Goal: Task Accomplishment & Management: Manage account settings

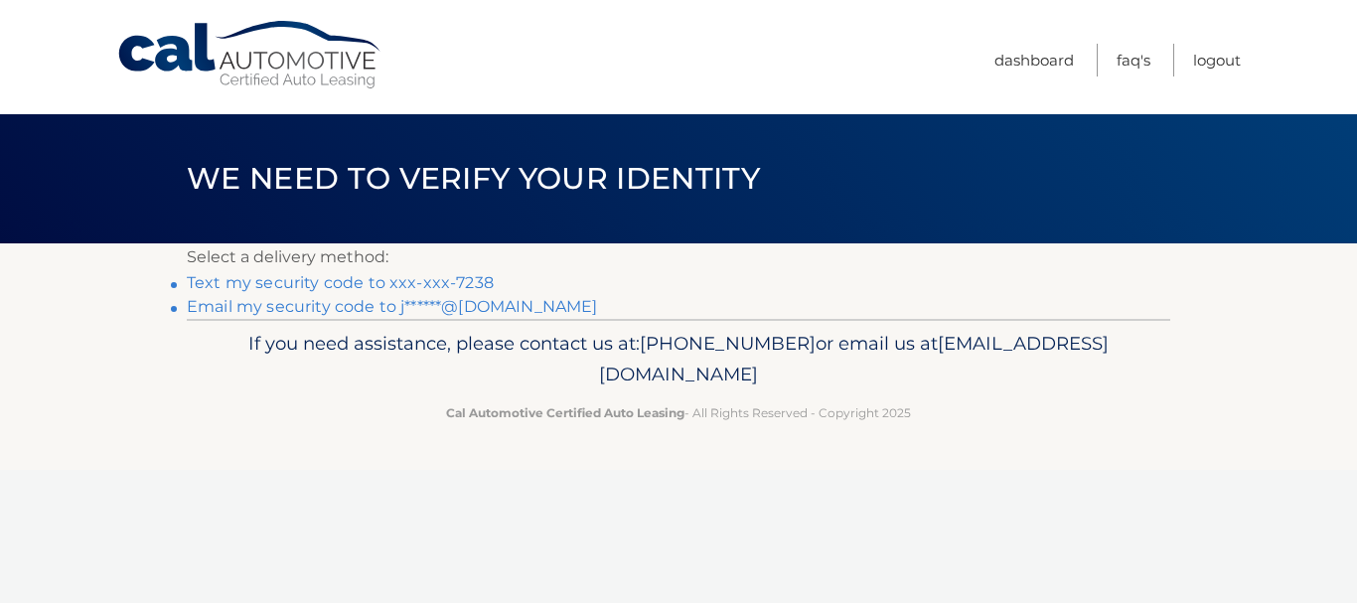
click at [398, 280] on link "Text my security code to xxx-xxx-7238" at bounding box center [340, 282] width 307 height 19
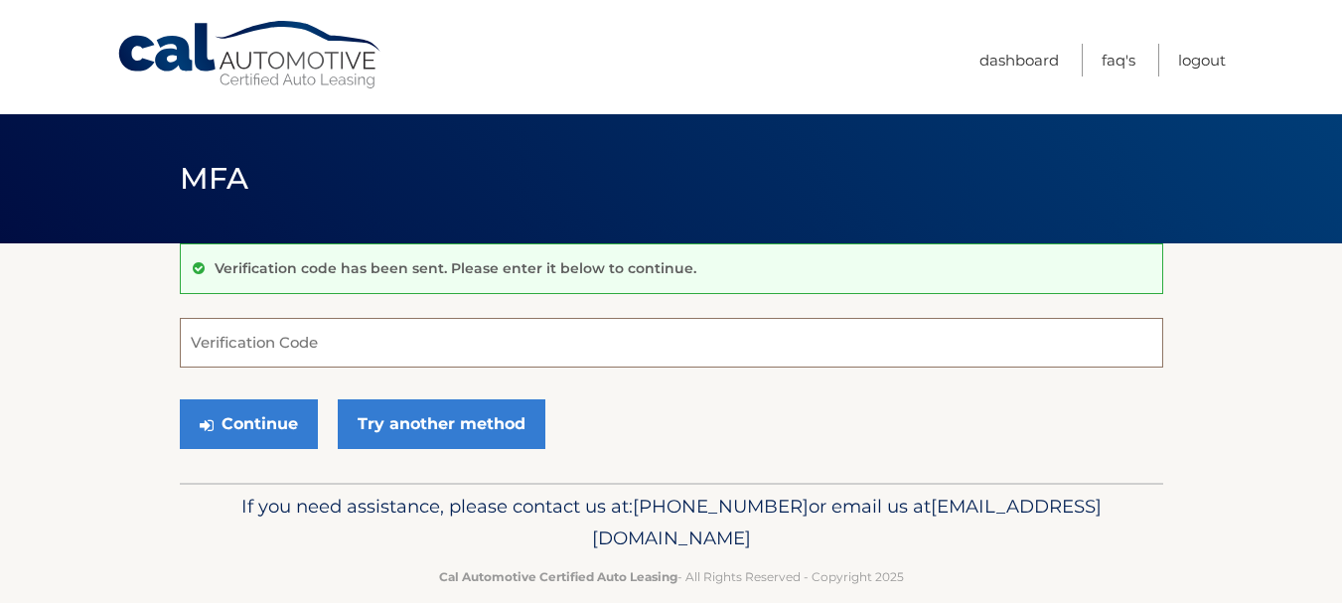
click at [344, 339] on input "Verification Code" at bounding box center [671, 343] width 983 height 50
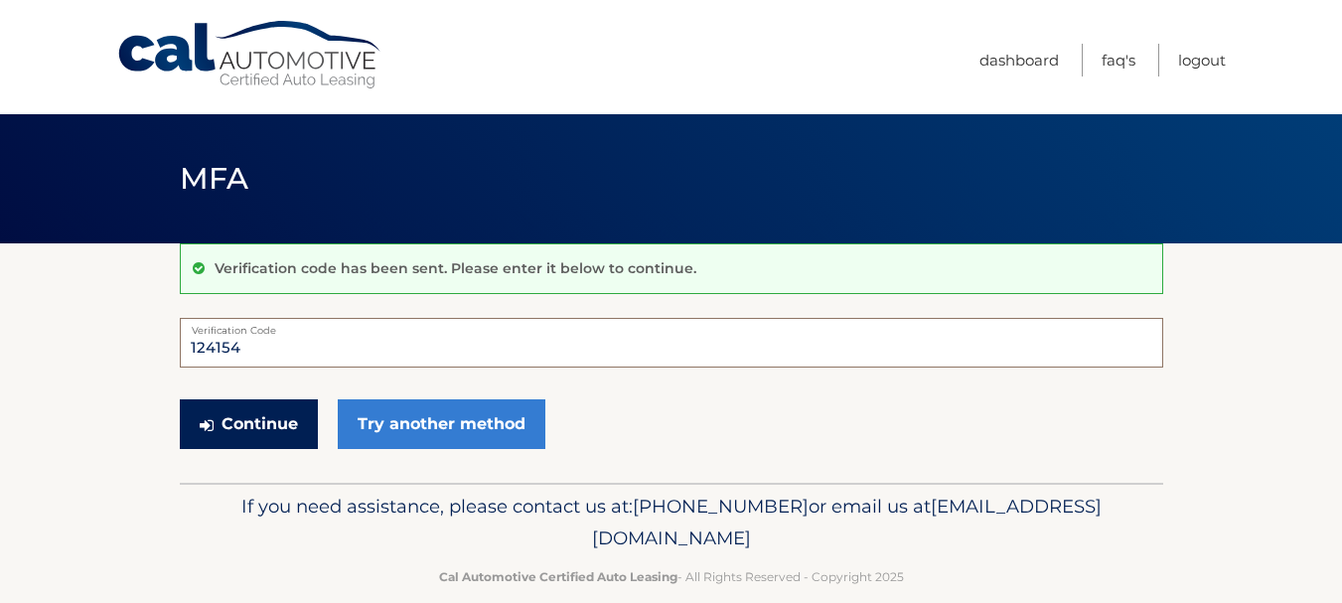
type input "124154"
click at [284, 415] on button "Continue" at bounding box center [249, 424] width 138 height 50
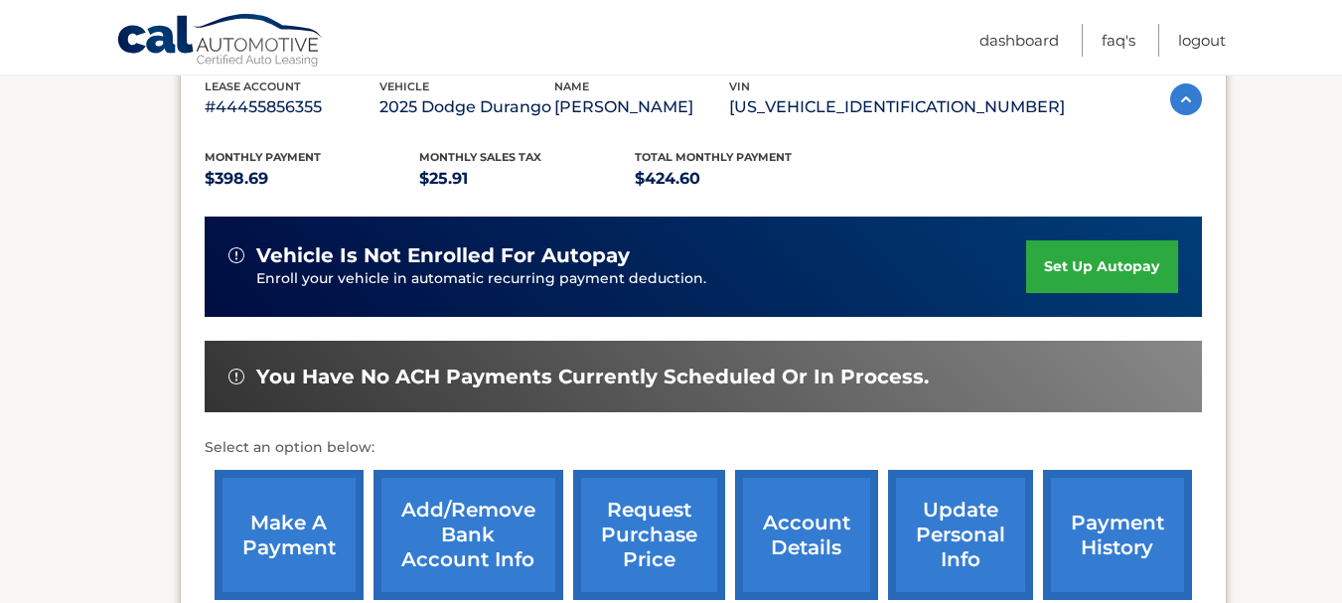
scroll to position [397, 0]
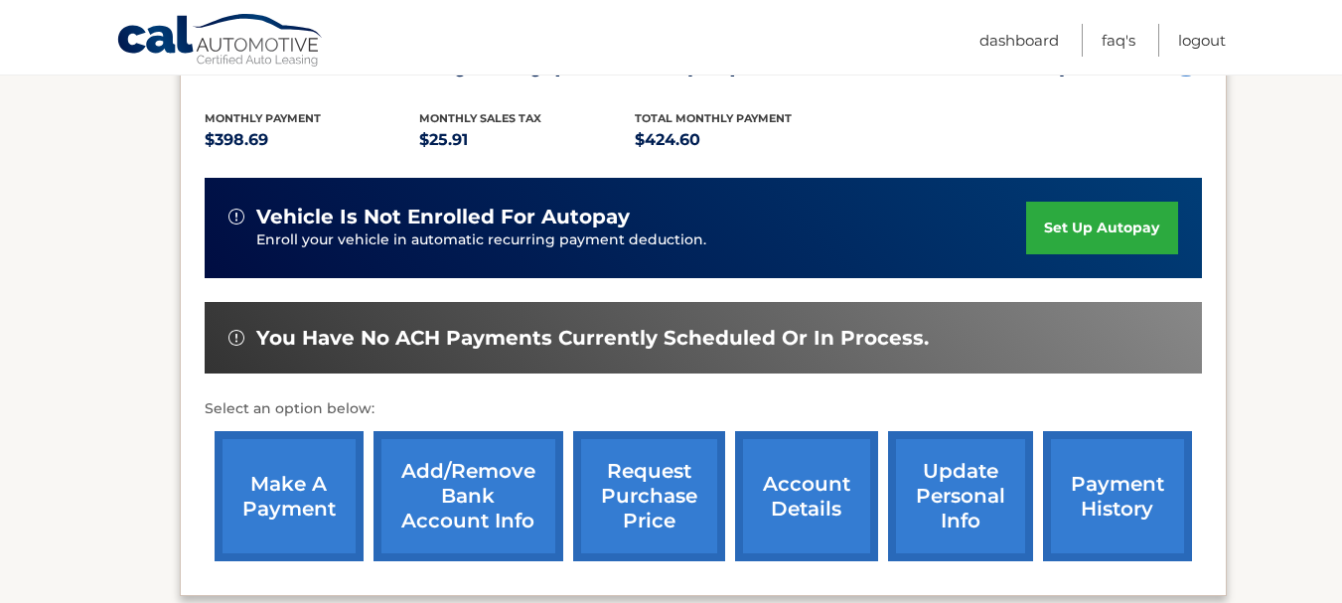
click at [815, 488] on link "account details" at bounding box center [806, 496] width 143 height 130
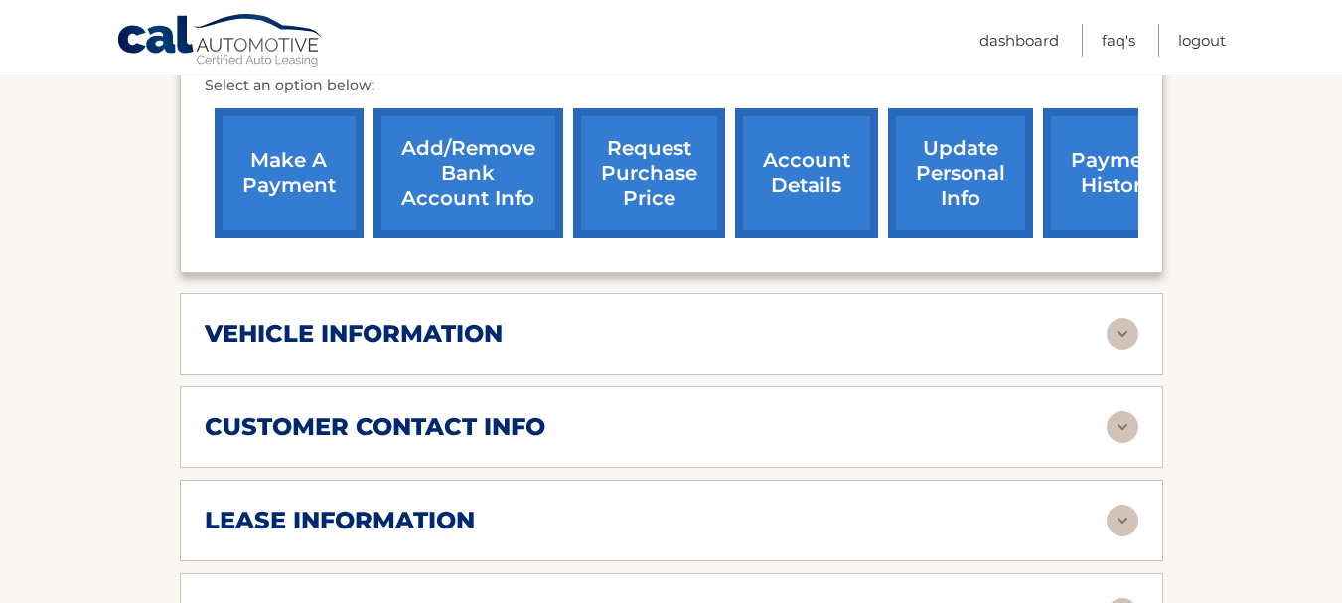
scroll to position [795, 0]
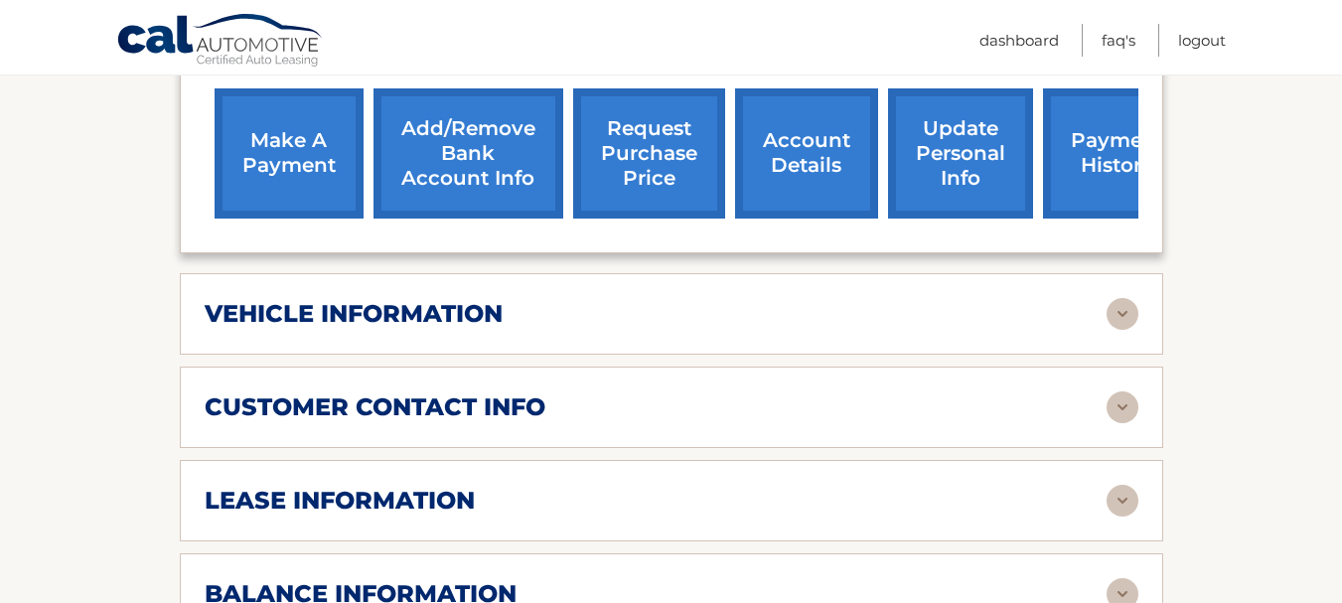
click at [913, 366] on div "customer contact info full name JAMES NUZZO street address 605 FRIENDLY PL city…" at bounding box center [671, 406] width 983 height 81
click at [1118, 391] on img at bounding box center [1122, 407] width 32 height 32
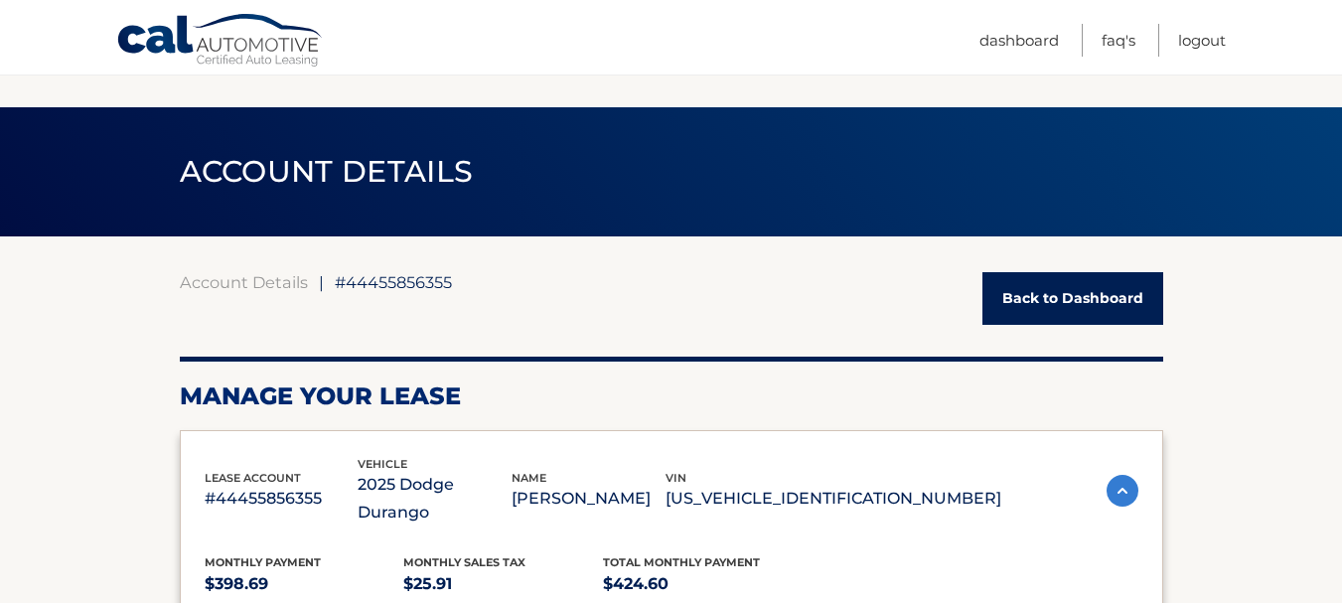
scroll to position [0, 0]
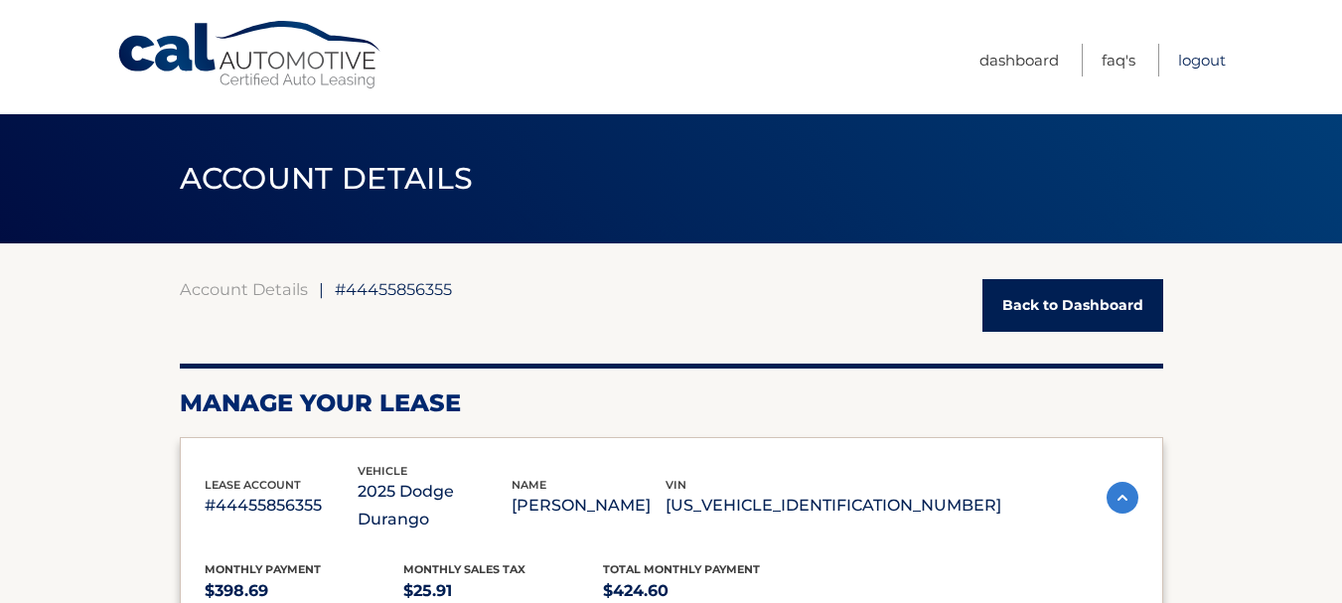
click at [1202, 58] on link "Logout" at bounding box center [1202, 60] width 48 height 33
